Goal: Navigation & Orientation: Understand site structure

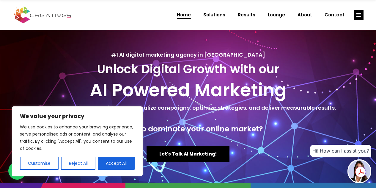
click at [110, 160] on button "Accept All" at bounding box center [116, 162] width 37 height 13
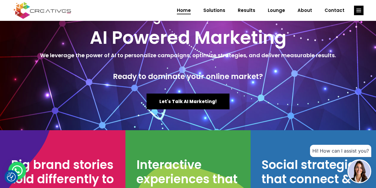
scroll to position [59, 0]
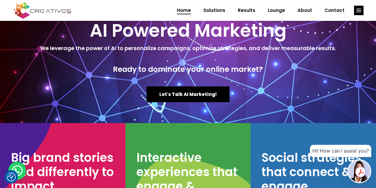
click at [357, 167] on img at bounding box center [360, 171] width 22 height 22
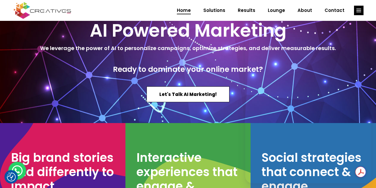
click at [192, 97] on span "Let's Talk AI Marketing!" at bounding box center [187, 94] width 57 height 6
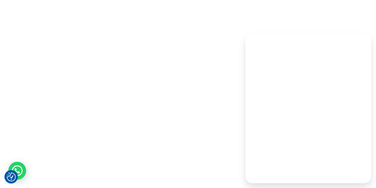
scroll to position [0, 0]
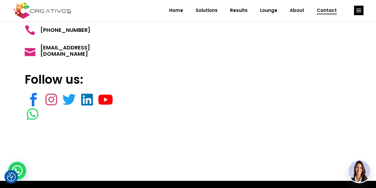
scroll to position [134, 0]
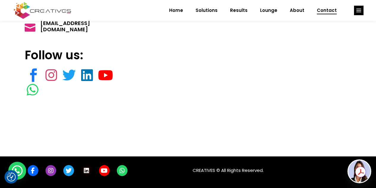
click at [90, 171] on link "link" at bounding box center [86, 170] width 11 height 11
click at [298, 11] on span "About" at bounding box center [297, 10] width 15 height 15
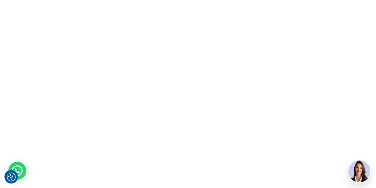
scroll to position [0, 0]
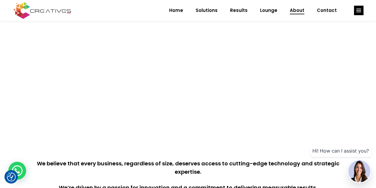
scroll to position [59, 0]
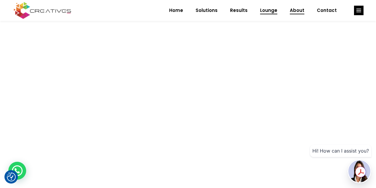
click at [269, 10] on span "Lounge" at bounding box center [268, 10] width 17 height 15
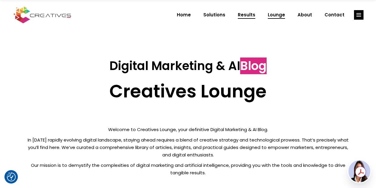
click at [255, 15] on span "Results" at bounding box center [247, 14] width 18 height 15
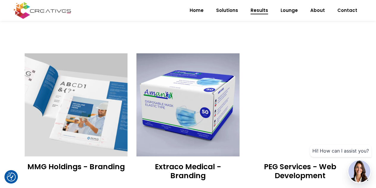
scroll to position [798, 0]
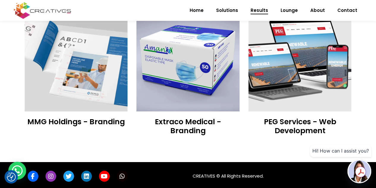
click at [121, 171] on span "link" at bounding box center [122, 176] width 5 height 11
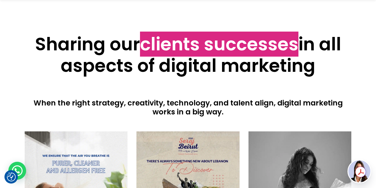
scroll to position [0, 0]
